Goal: Transaction & Acquisition: Book appointment/travel/reservation

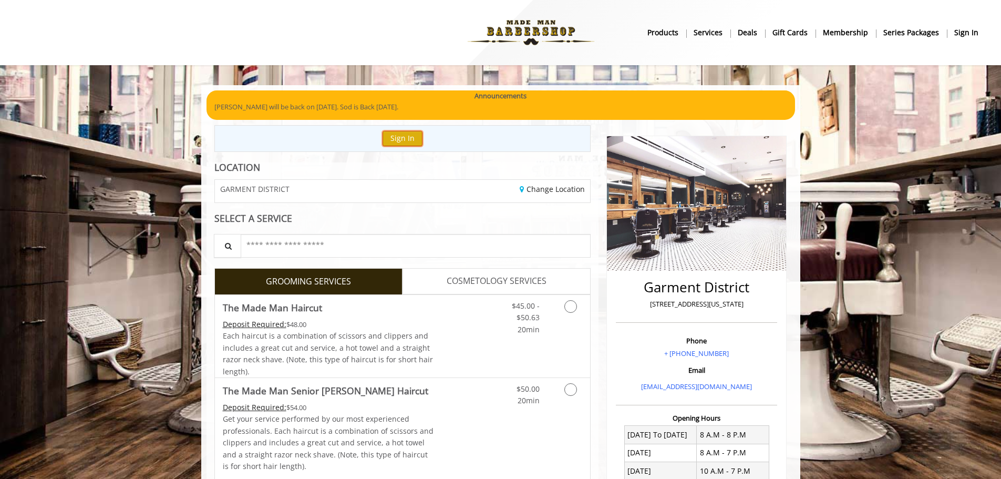
click at [409, 137] on button "Sign In" at bounding box center [402, 138] width 40 height 15
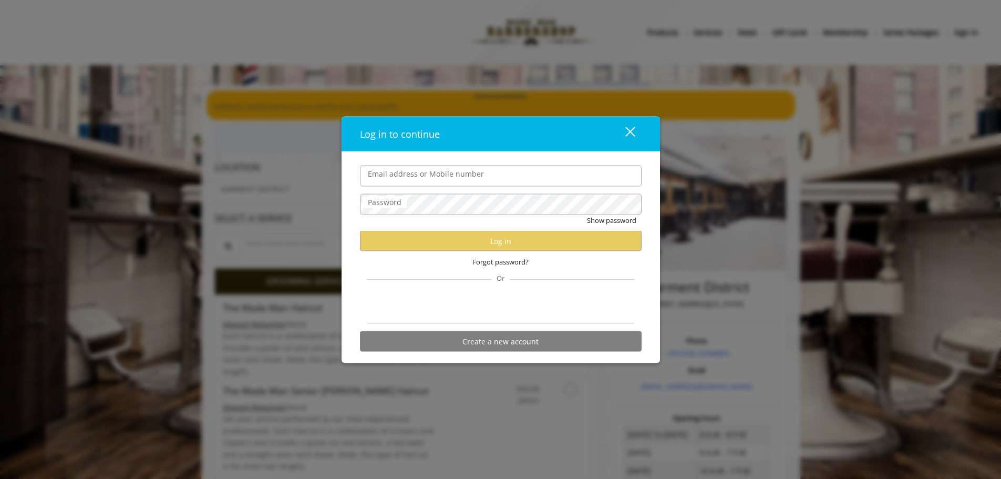
type input "**********"
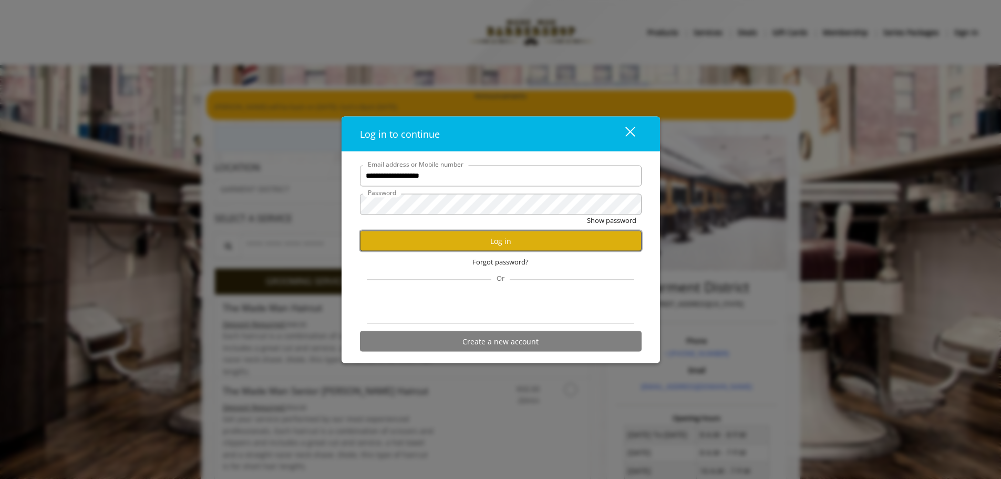
click at [484, 242] on button "Log in" at bounding box center [501, 241] width 282 height 20
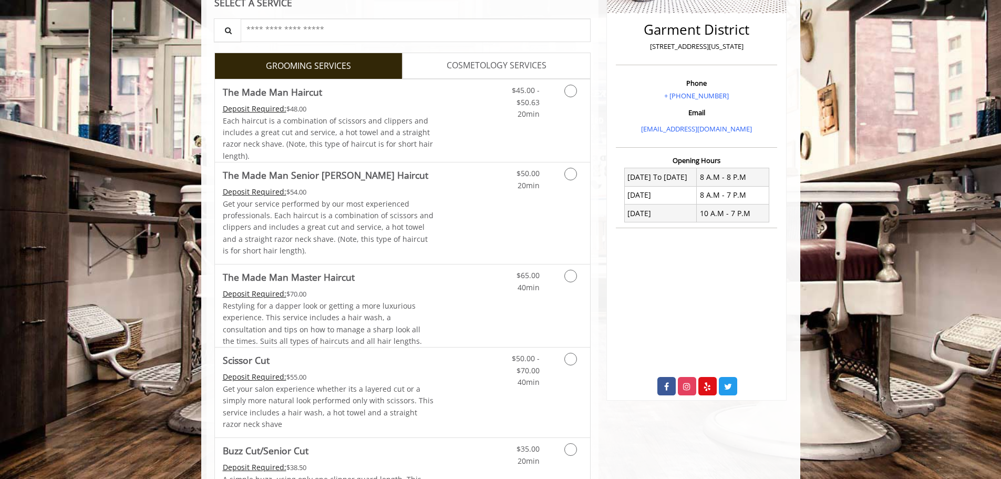
scroll to position [315, 0]
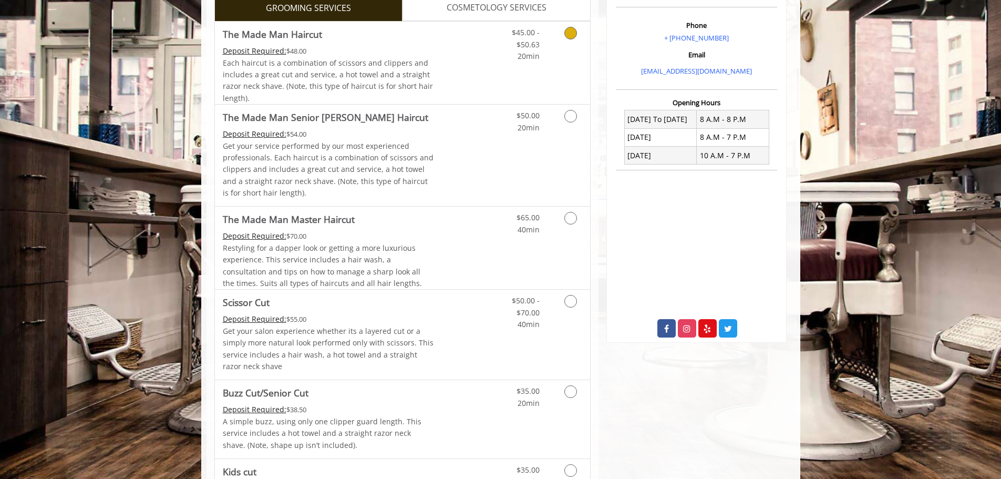
click at [574, 35] on icon "Grooming services" at bounding box center [570, 33] width 13 height 13
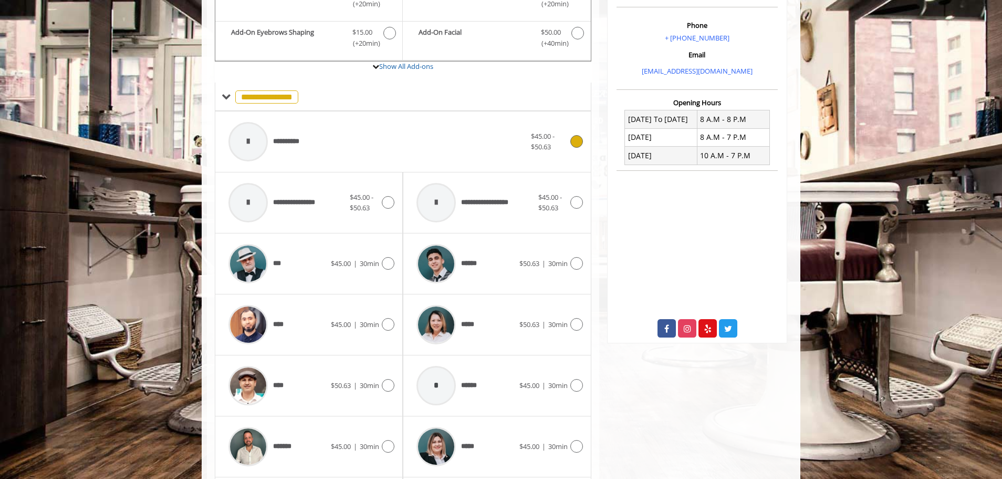
click at [579, 145] on icon at bounding box center [576, 141] width 13 height 13
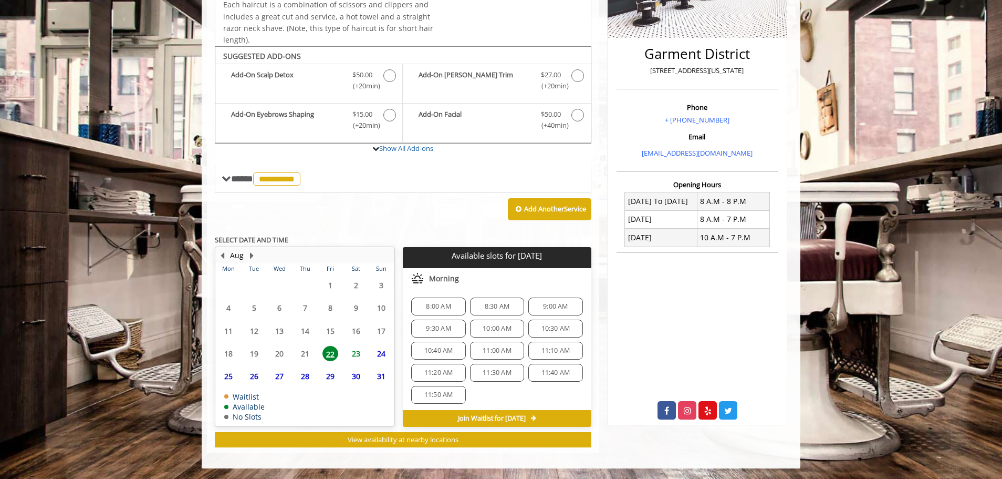
scroll to position [233, 0]
click at [494, 330] on span "10:00 AM" at bounding box center [497, 328] width 29 height 8
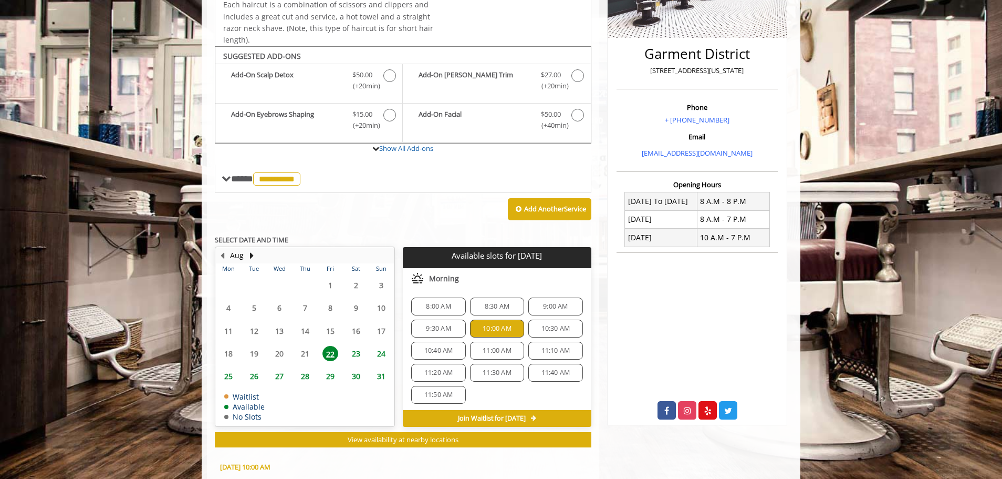
scroll to position [423, 0]
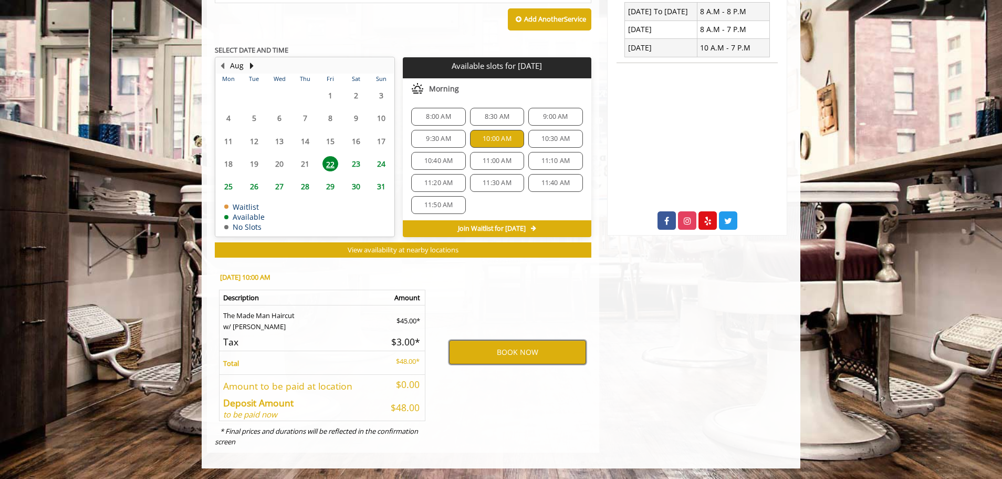
click at [538, 354] on button "BOOK NOW" at bounding box center [517, 352] width 137 height 24
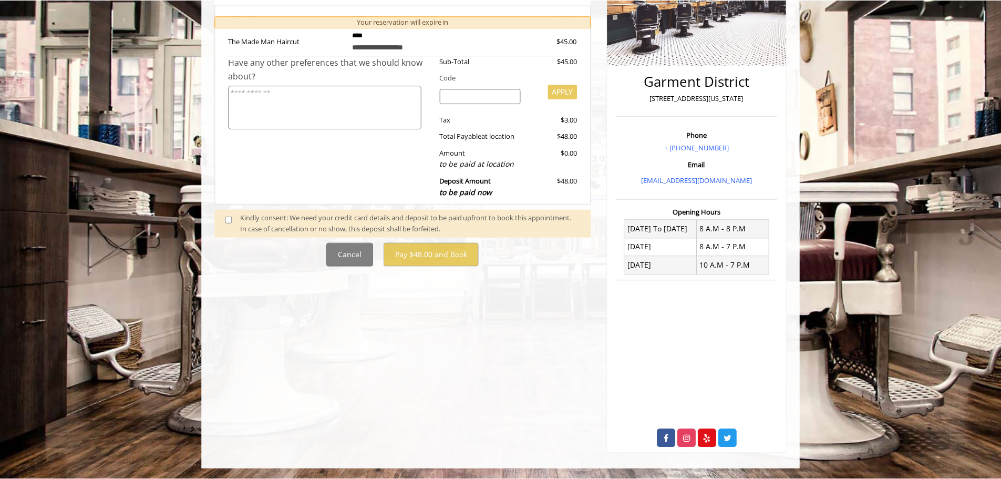
scroll to position [0, 0]
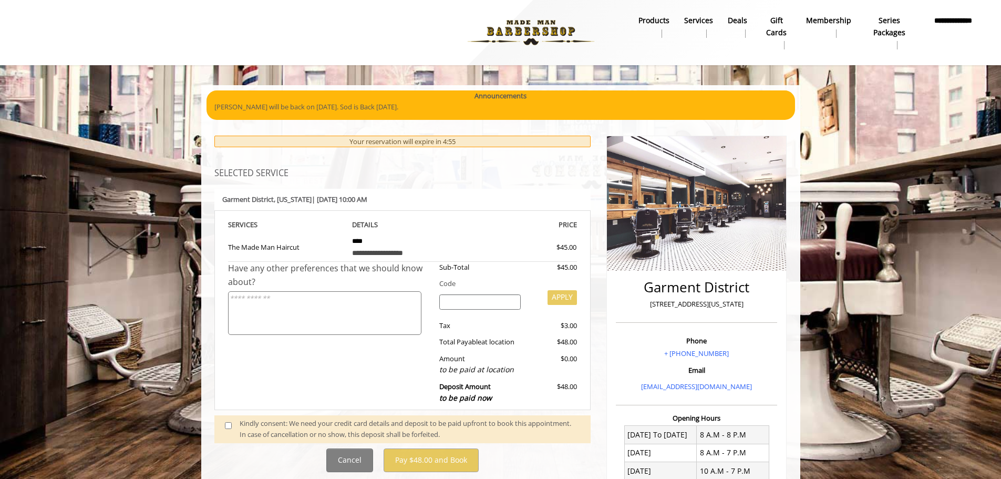
click at [234, 424] on span at bounding box center [232, 429] width 31 height 22
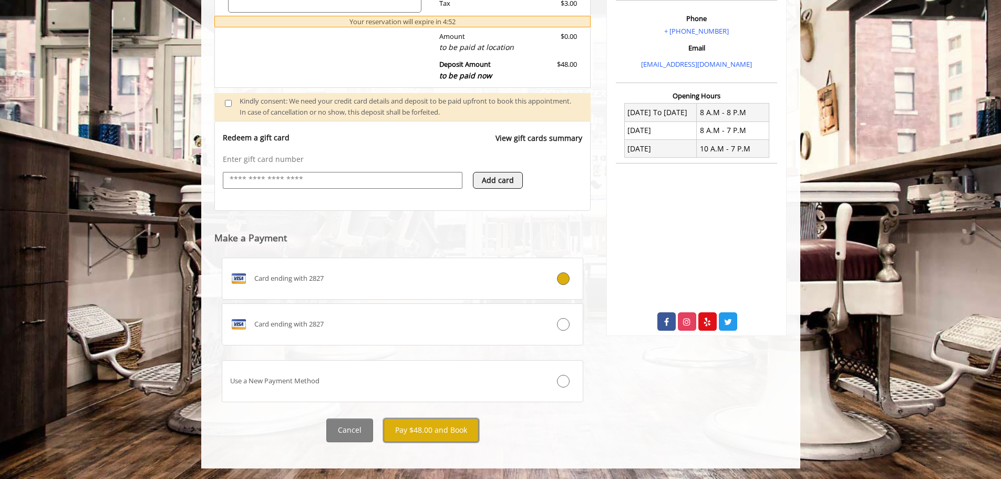
click at [432, 435] on button "Pay $48.00 and Book" at bounding box center [430, 430] width 95 height 24
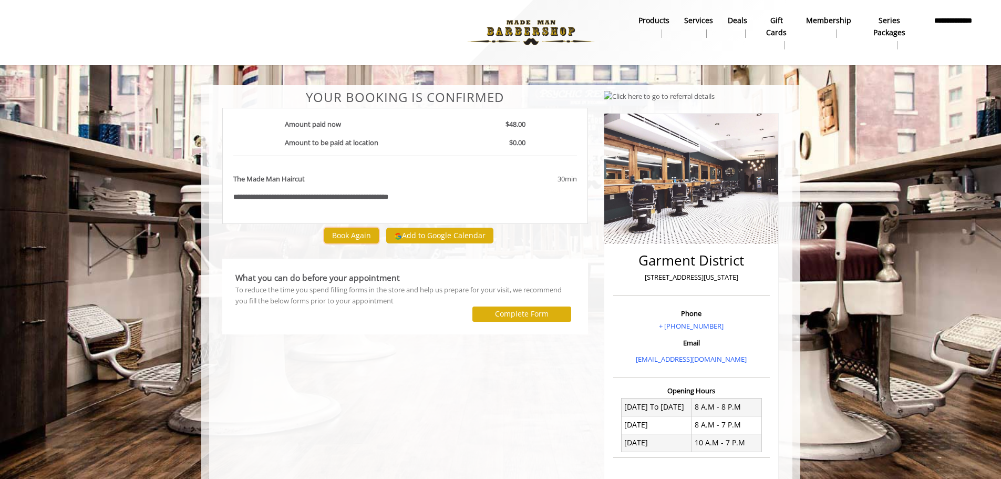
click at [357, 235] on button "Book Again" at bounding box center [351, 234] width 55 height 15
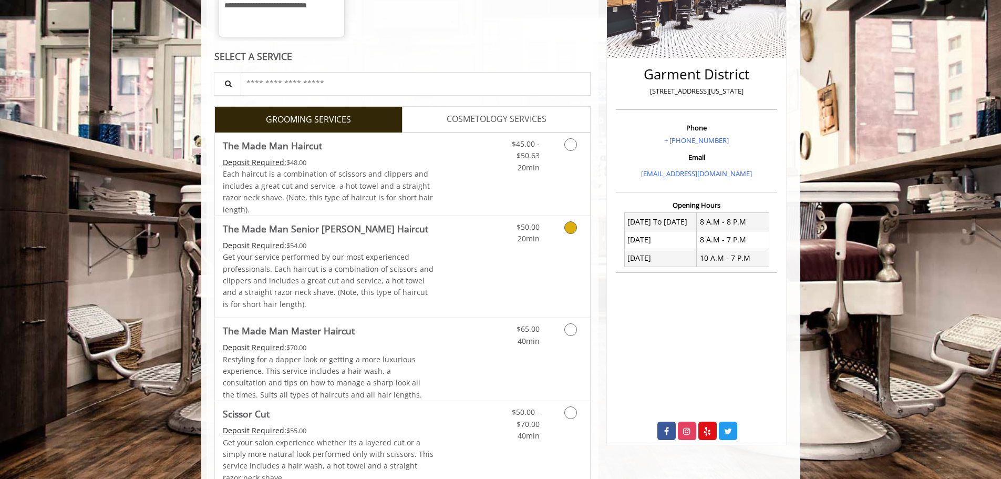
scroll to position [105, 0]
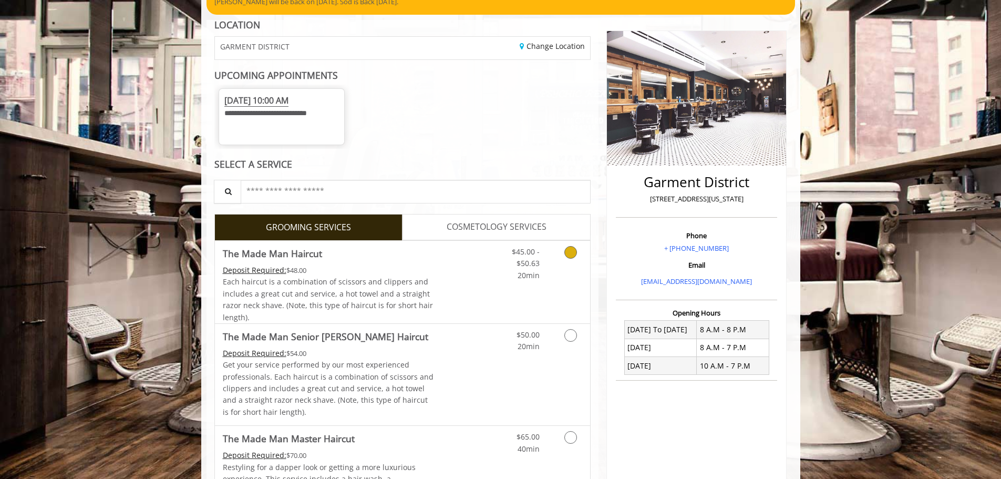
click at [563, 255] on link "Grooming services" at bounding box center [568, 261] width 27 height 40
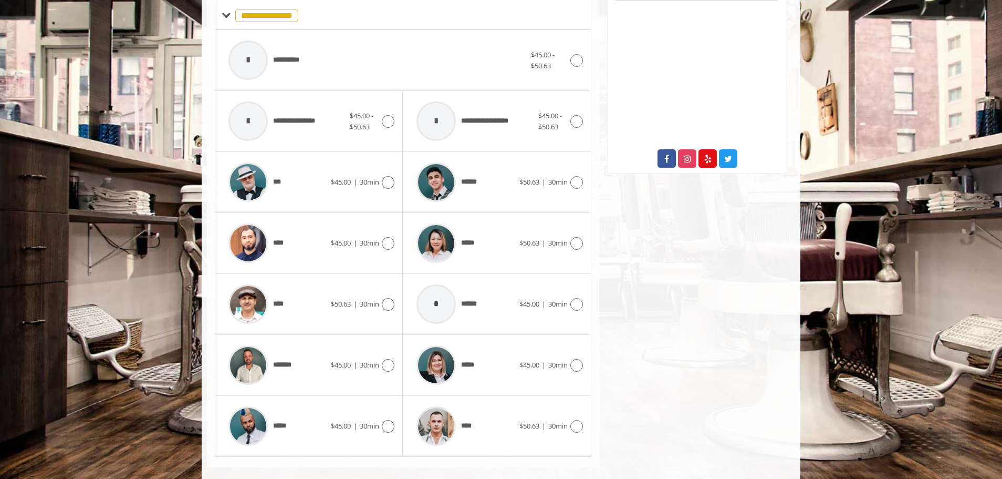
scroll to position [500, 0]
